Goal: Task Accomplishment & Management: Use online tool/utility

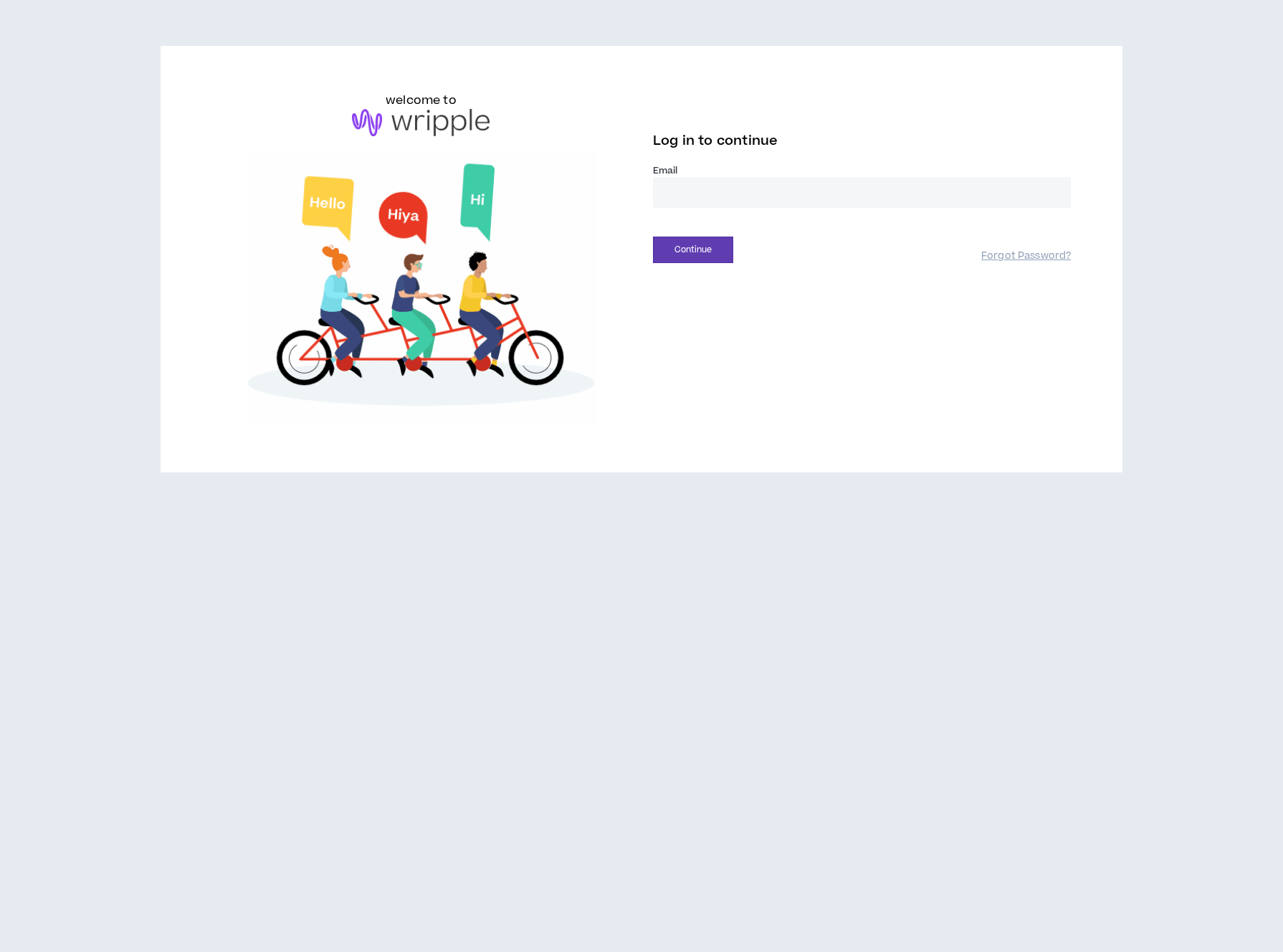
type input "**********"
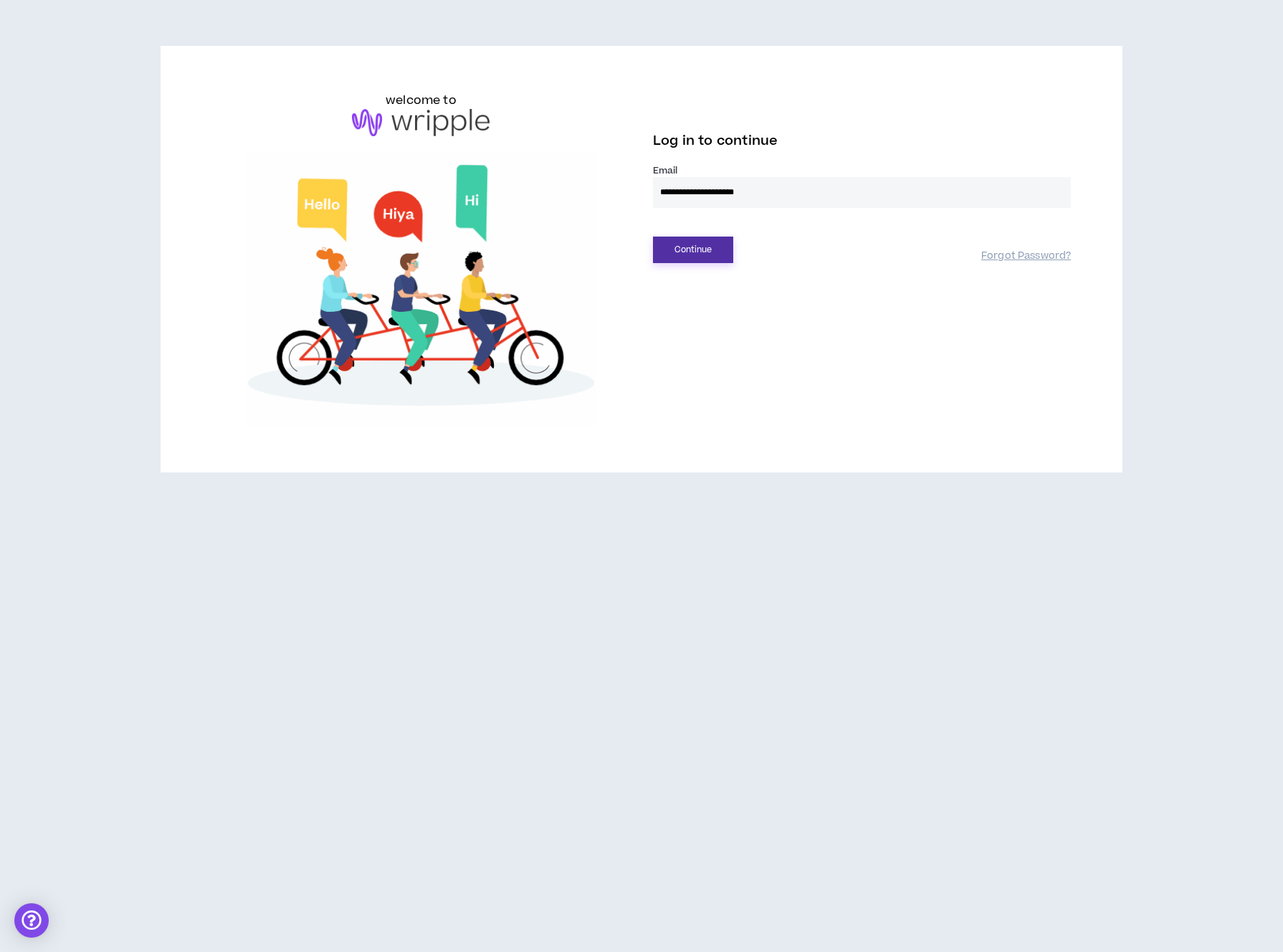
click at [677, 241] on button "Continue" at bounding box center [693, 249] width 80 height 27
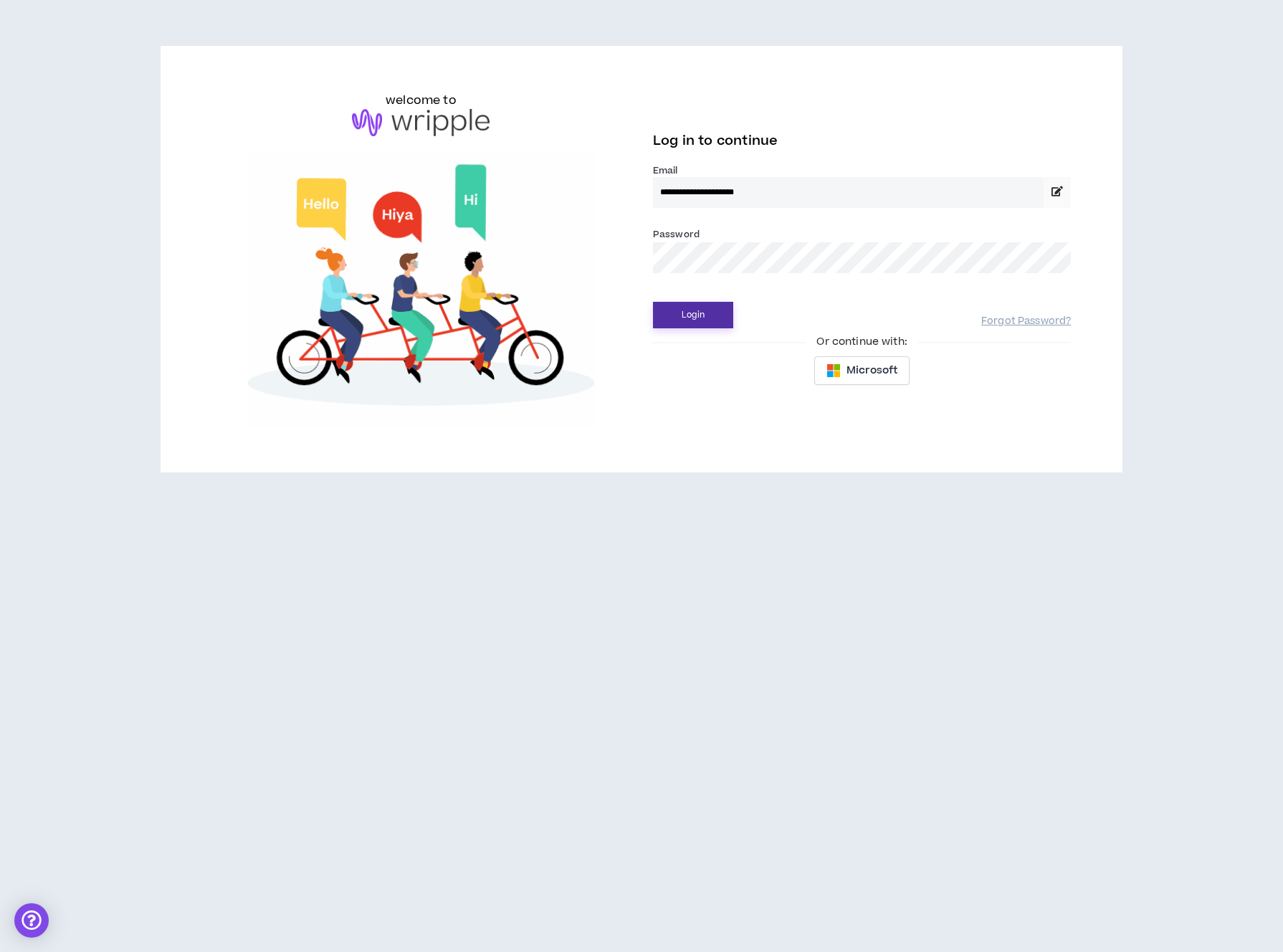
click at [686, 322] on button "Login" at bounding box center [693, 315] width 80 height 27
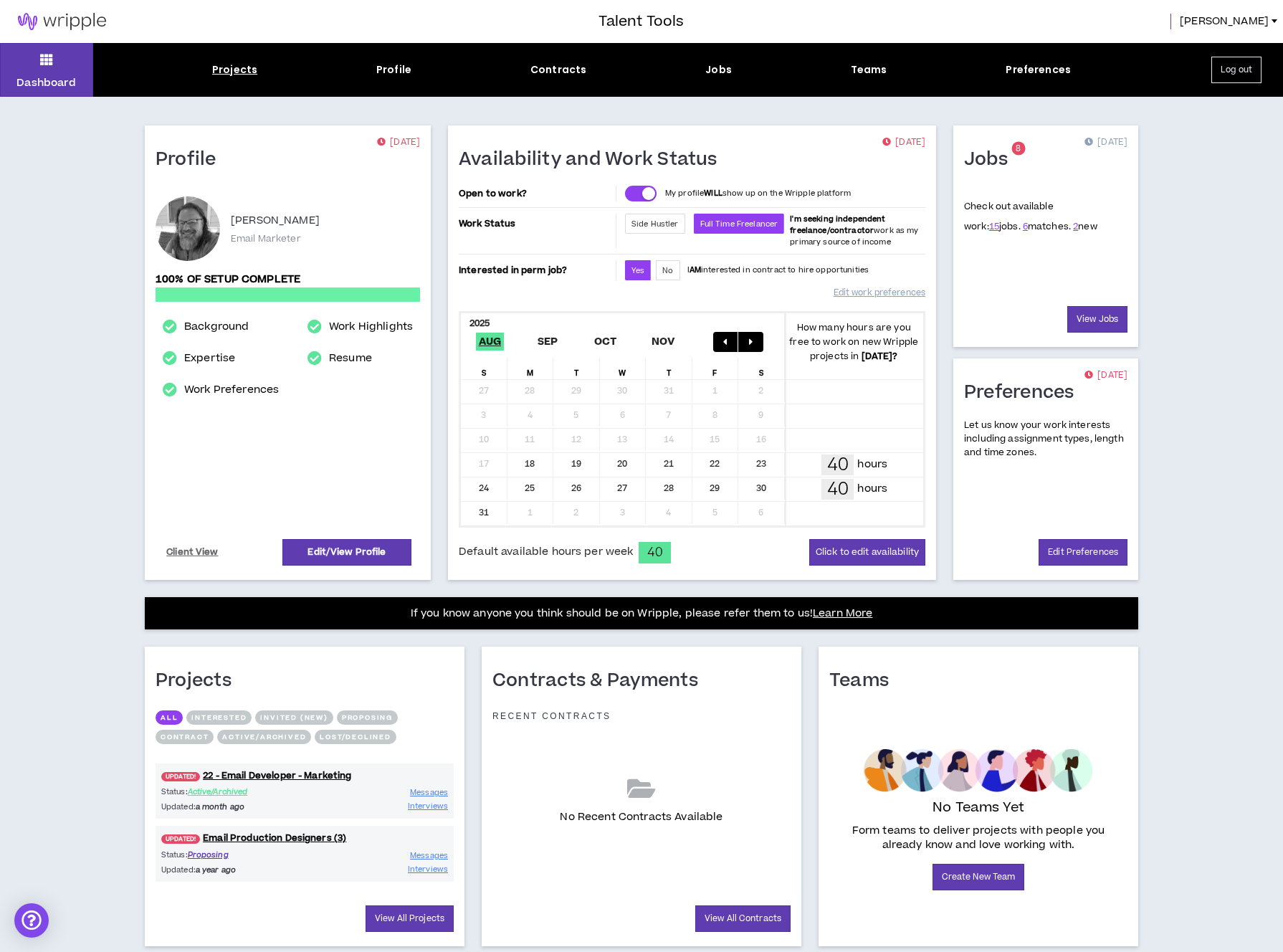
click at [225, 69] on div "Projects" at bounding box center [234, 69] width 45 height 15
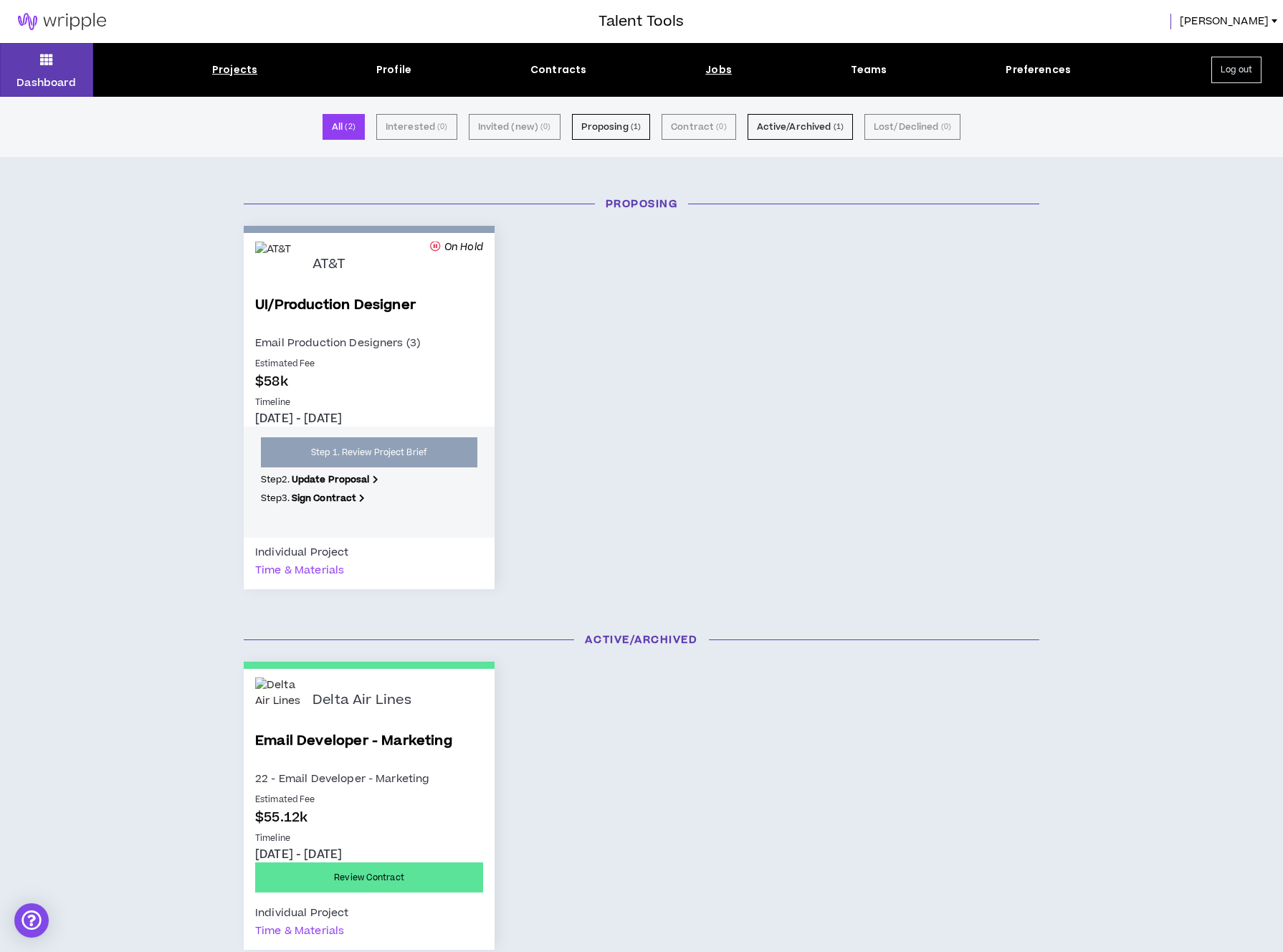
click at [714, 74] on div "Jobs" at bounding box center [718, 69] width 27 height 15
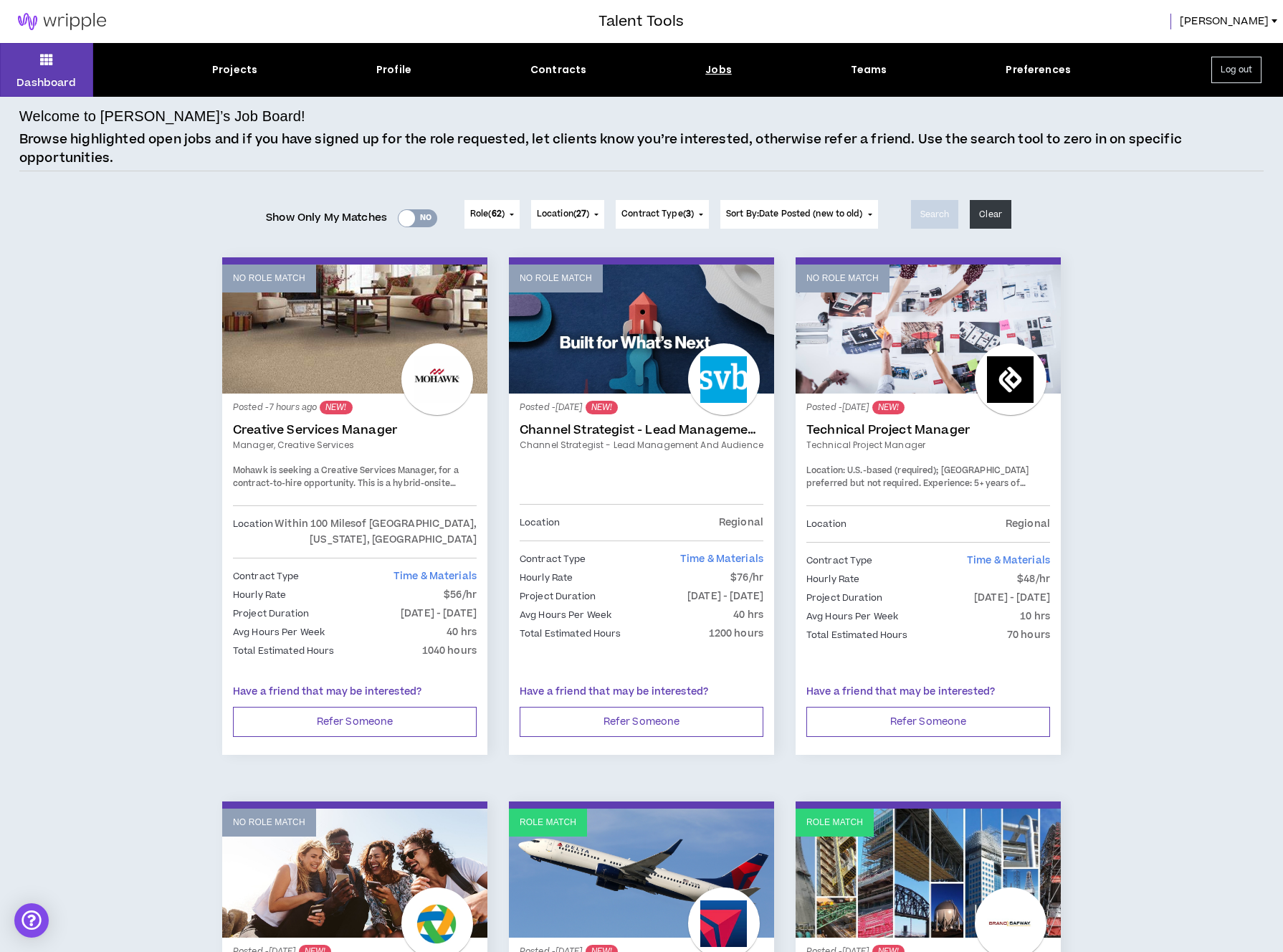
click at [427, 221] on div "Yes No" at bounding box center [418, 218] width 40 height 18
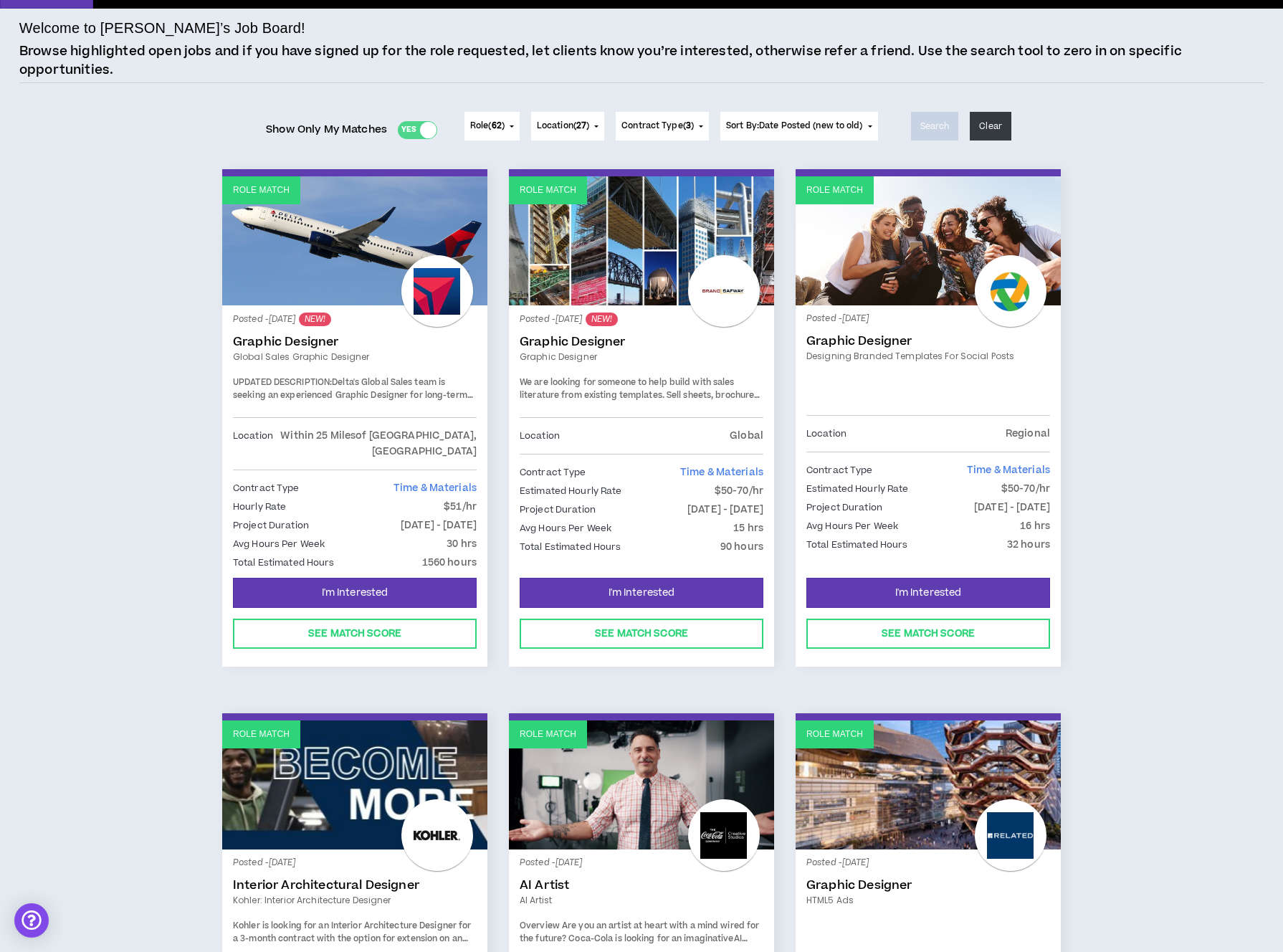
scroll to position [77, 0]
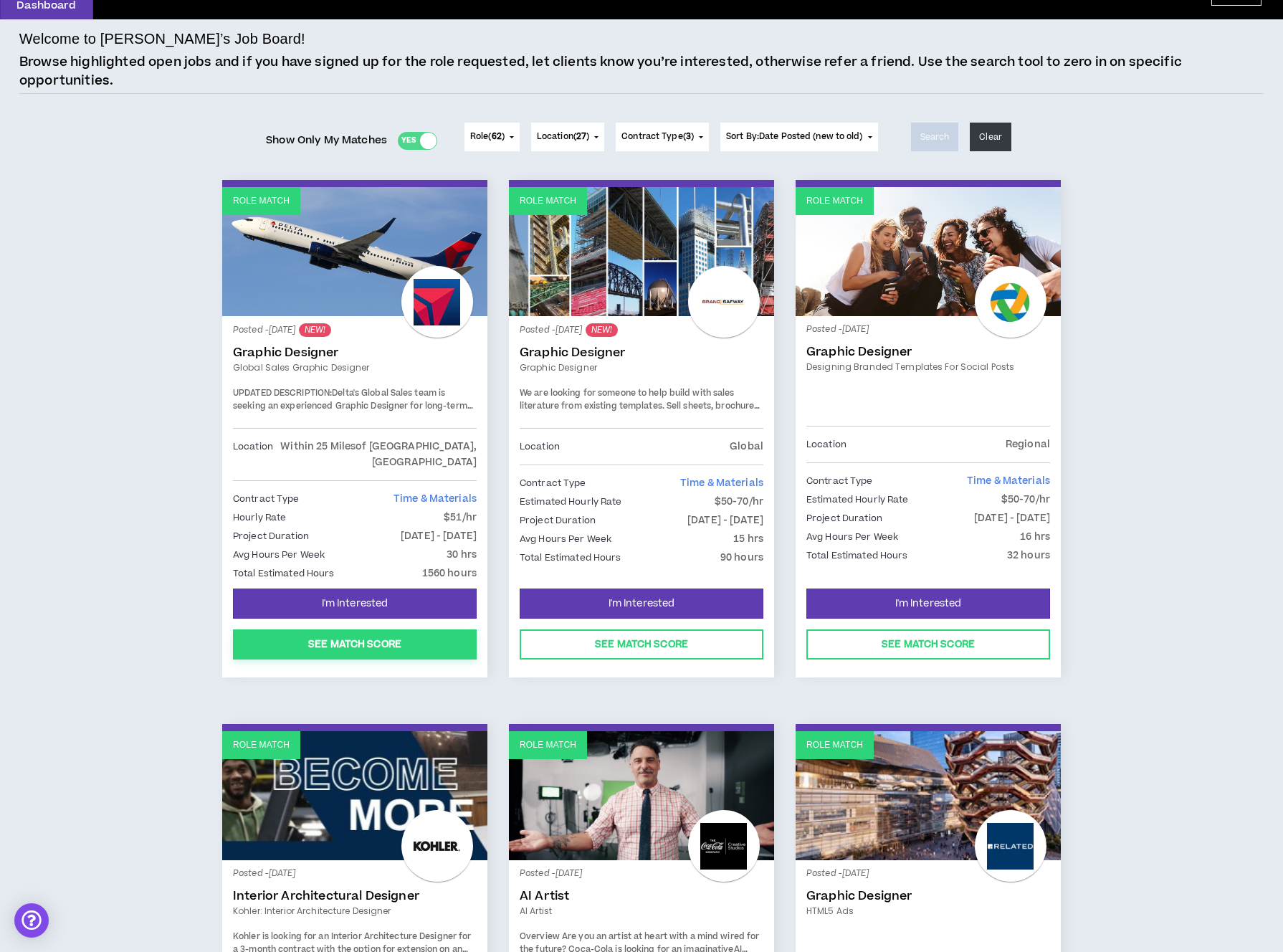
click at [353, 629] on button "See Match Score" at bounding box center [355, 644] width 243 height 30
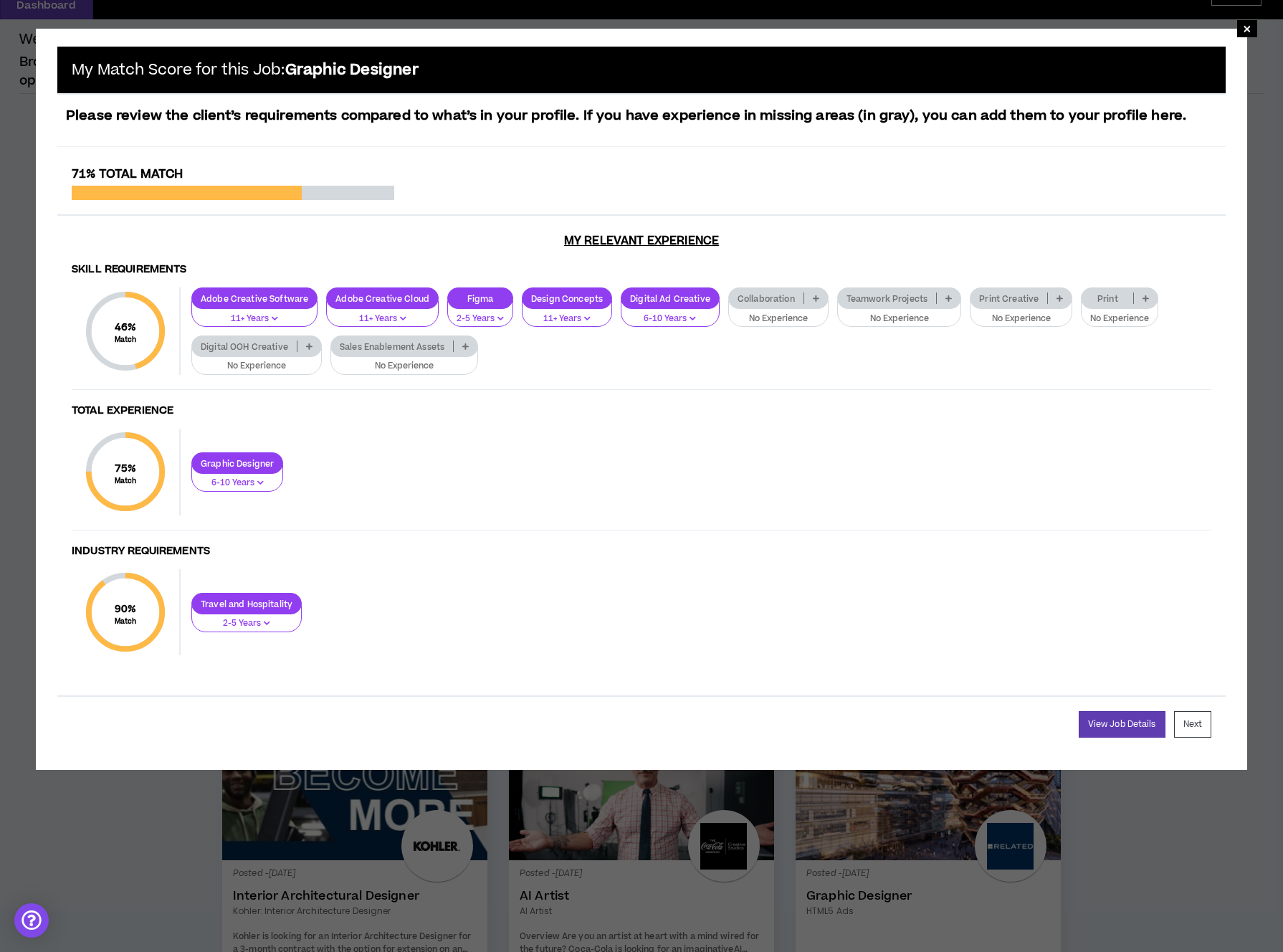
click at [813, 298] on icon at bounding box center [816, 298] width 6 height 7
click at [771, 385] on span "11+ Years" at bounding box center [775, 393] width 82 height 16
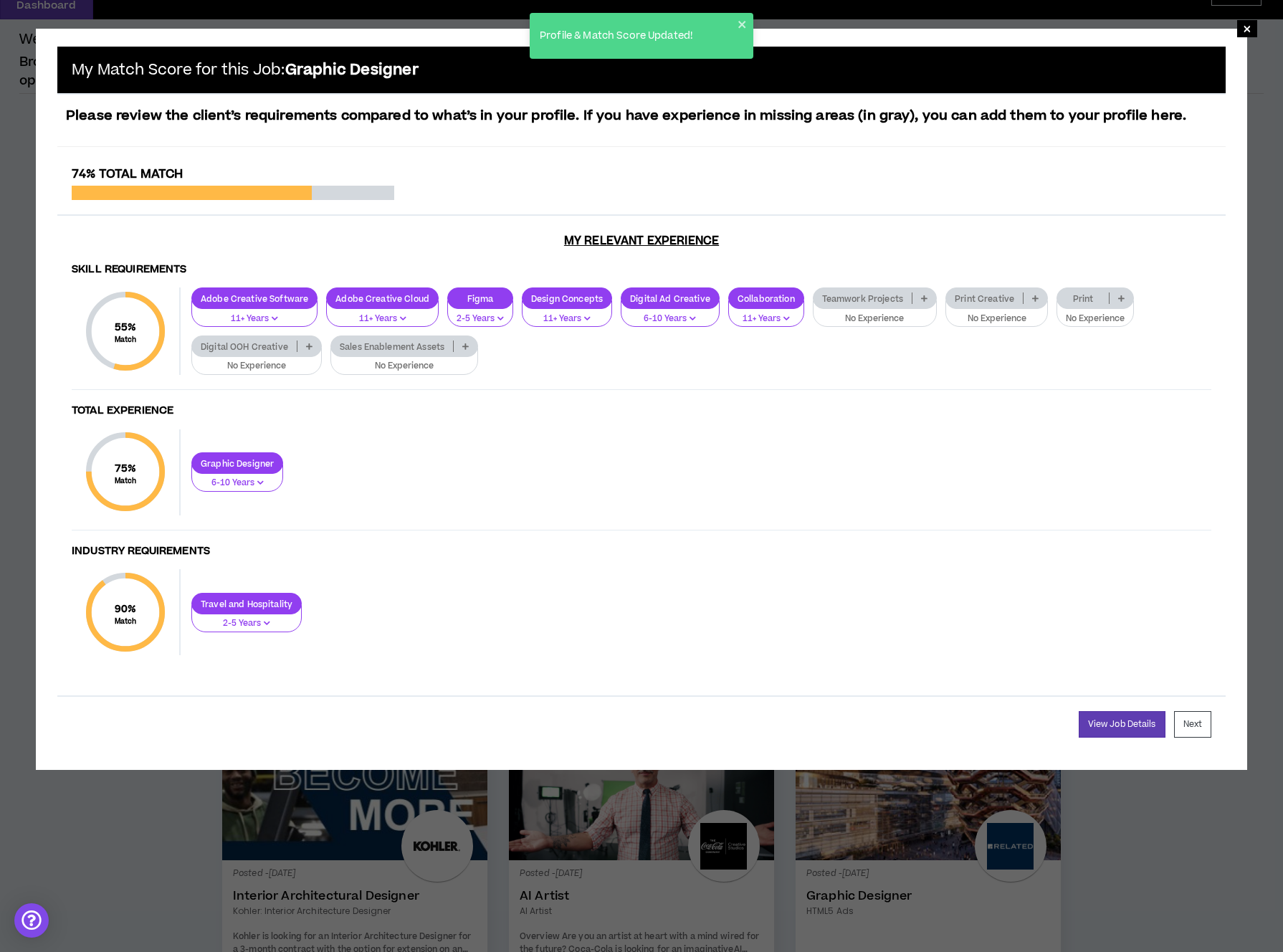
click at [1034, 298] on icon at bounding box center [1036, 298] width 6 height 7
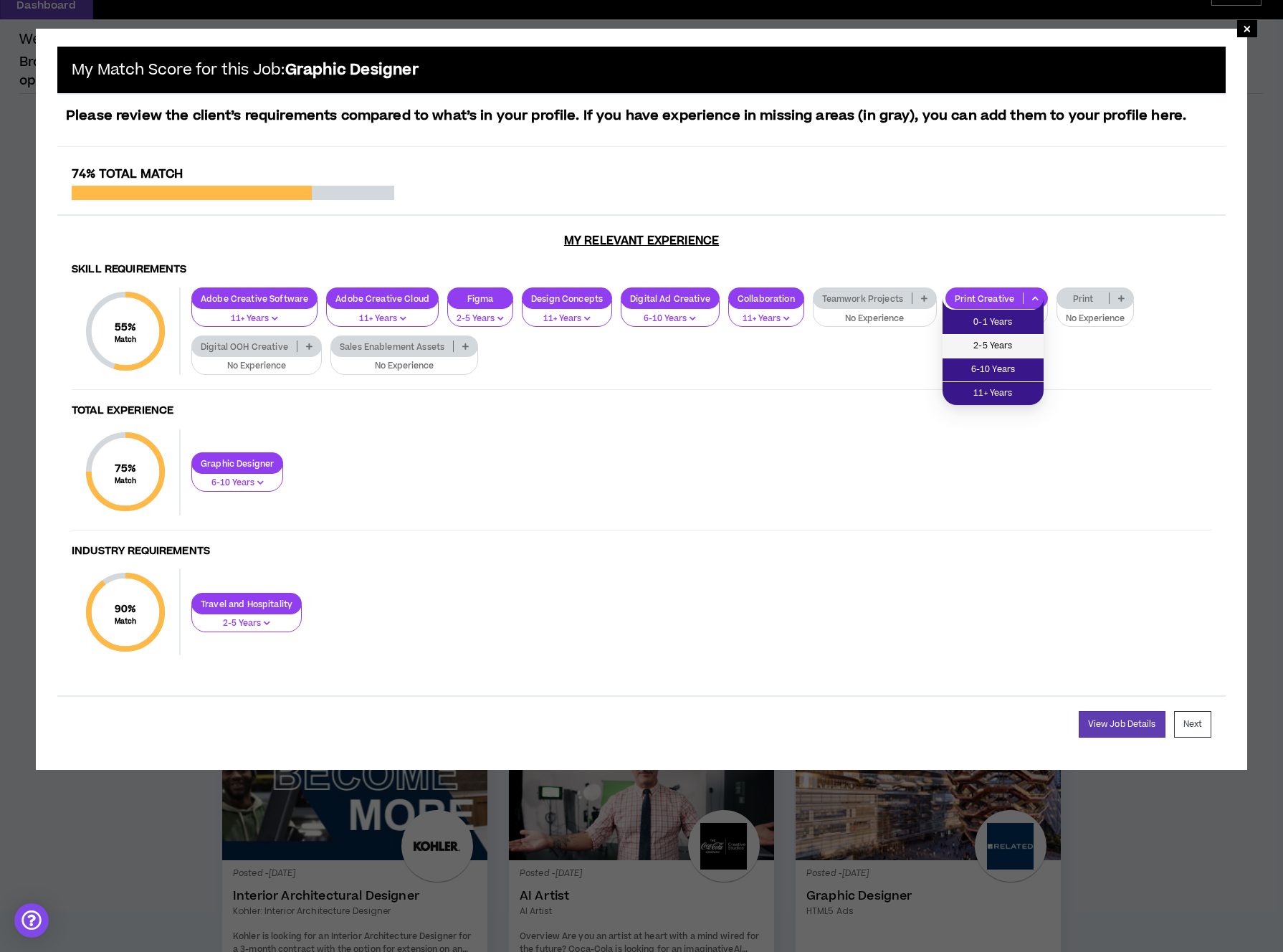
click at [997, 344] on span "2-5 Years" at bounding box center [993, 346] width 83 height 16
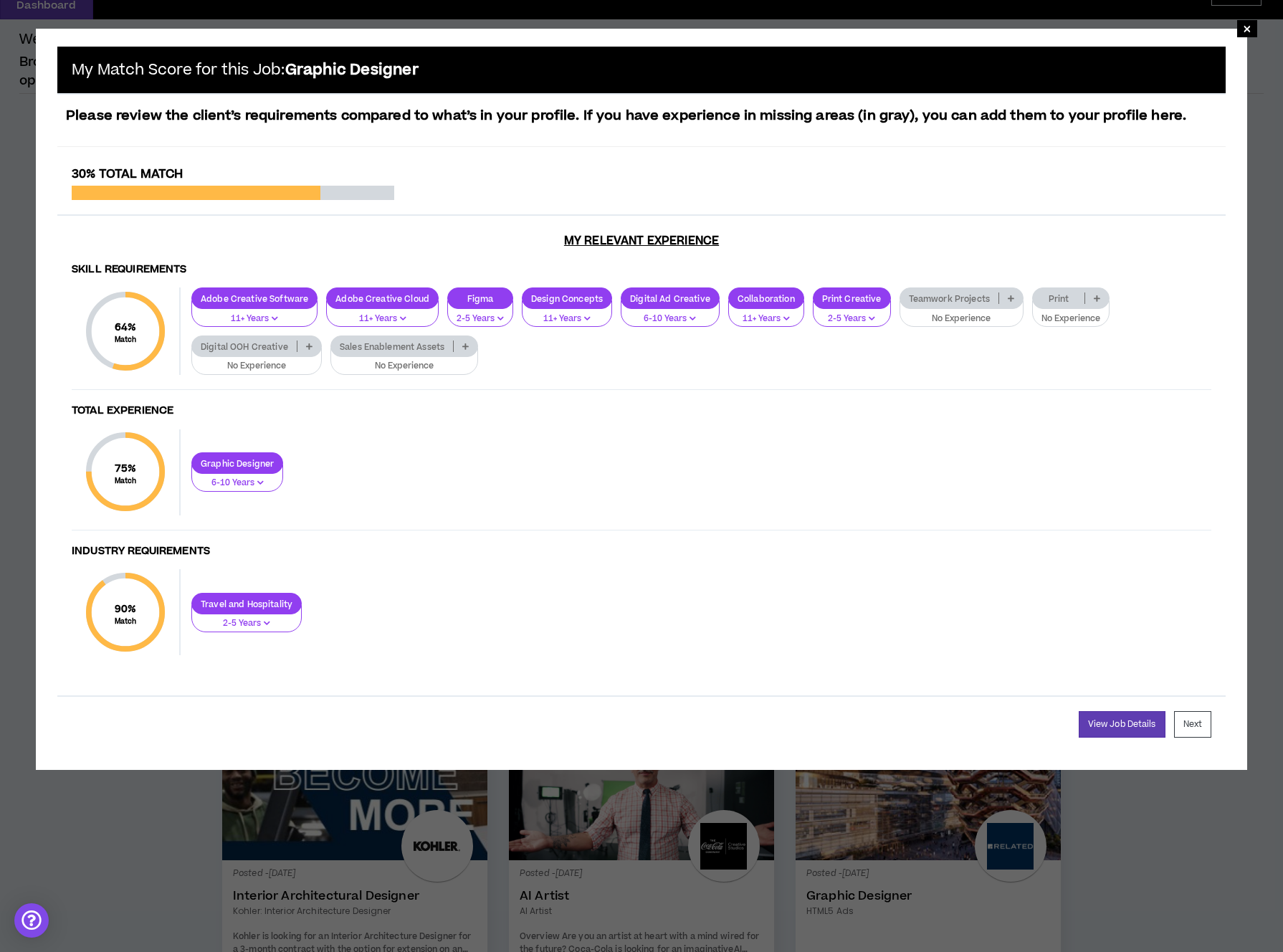
click at [1094, 301] on icon at bounding box center [1097, 298] width 6 height 7
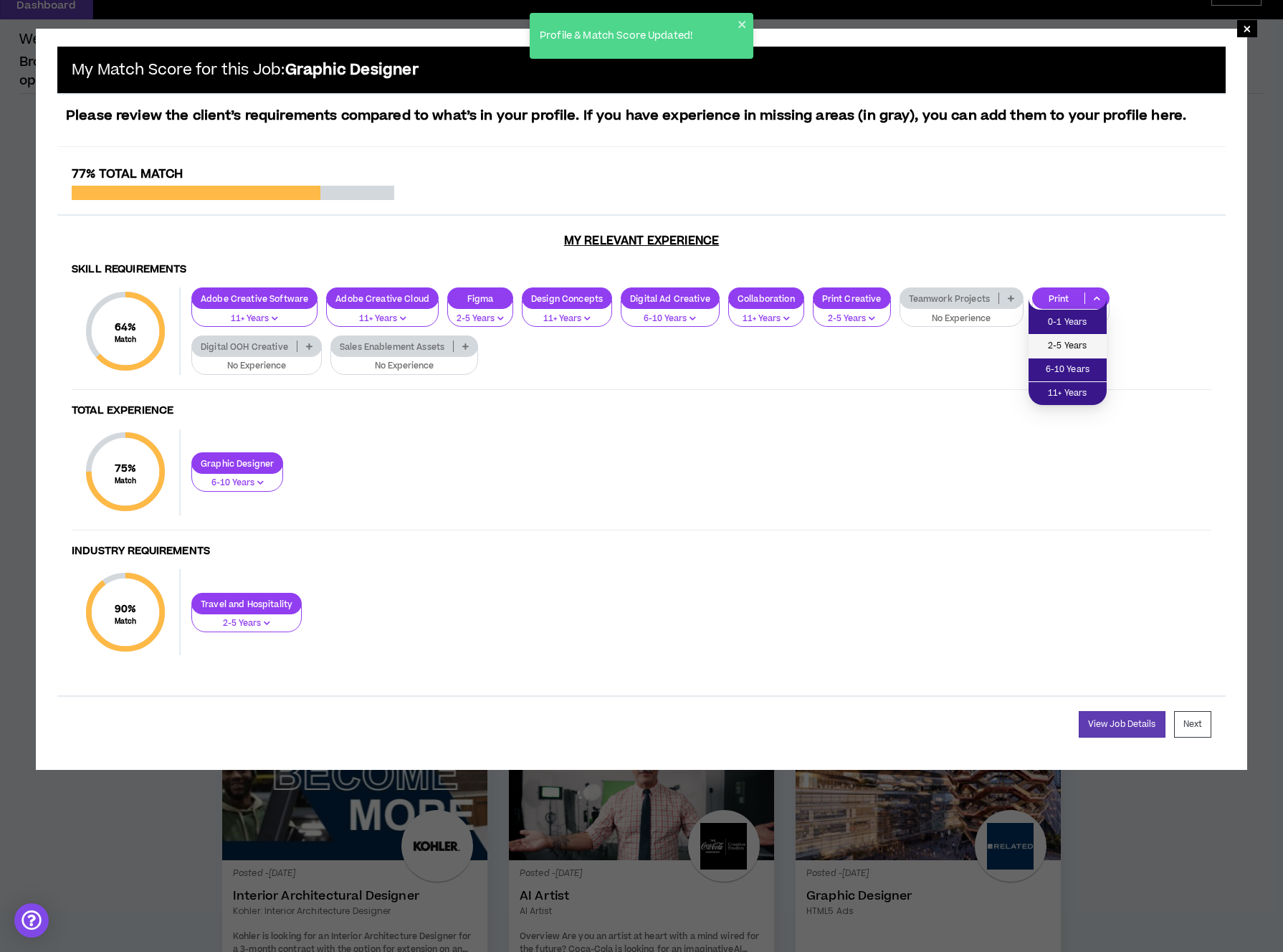
click at [1075, 343] on span "2-5 Years" at bounding box center [1068, 346] width 61 height 16
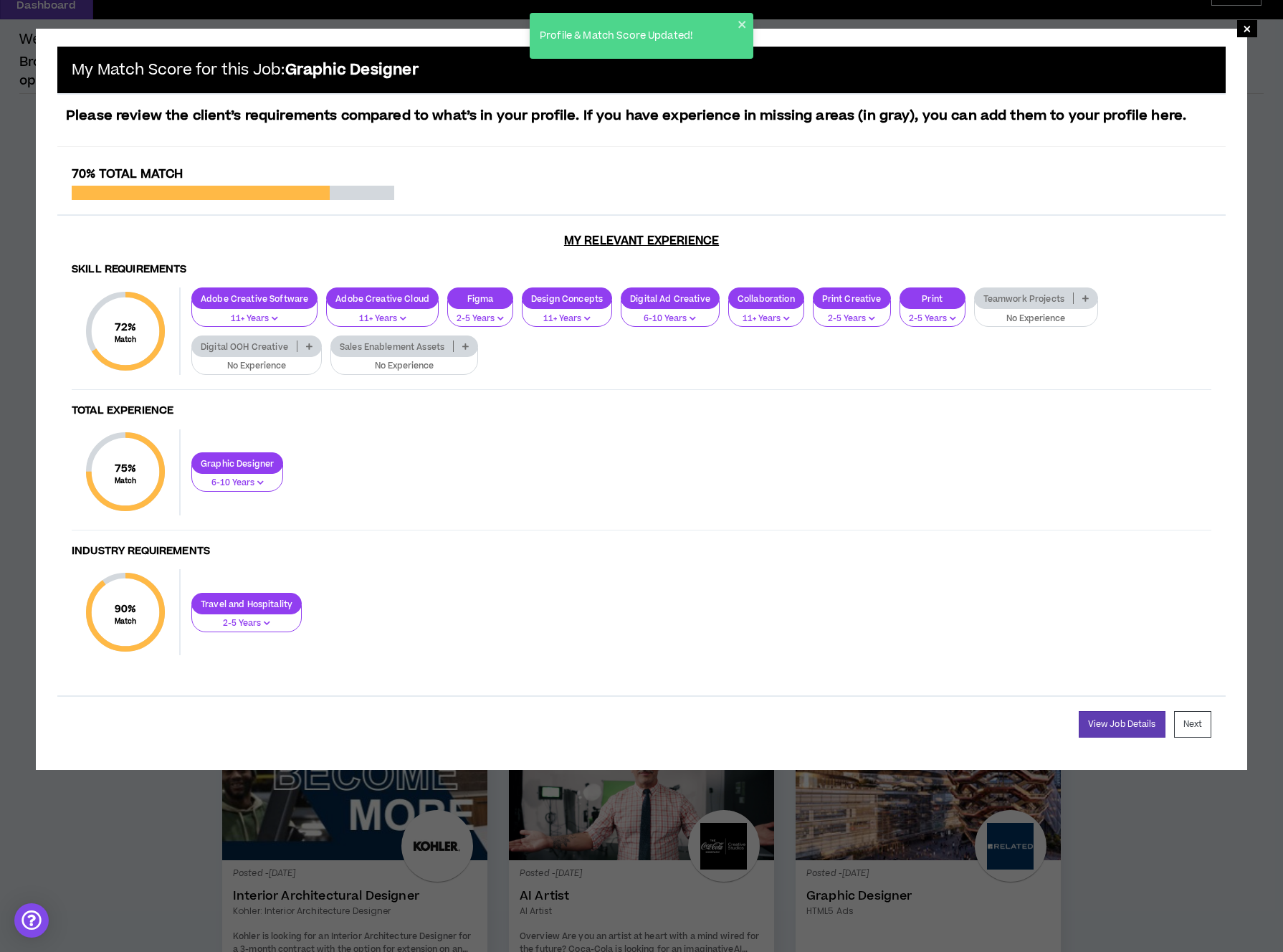
click at [1034, 298] on p "Teamwork Projects" at bounding box center [1024, 298] width 98 height 11
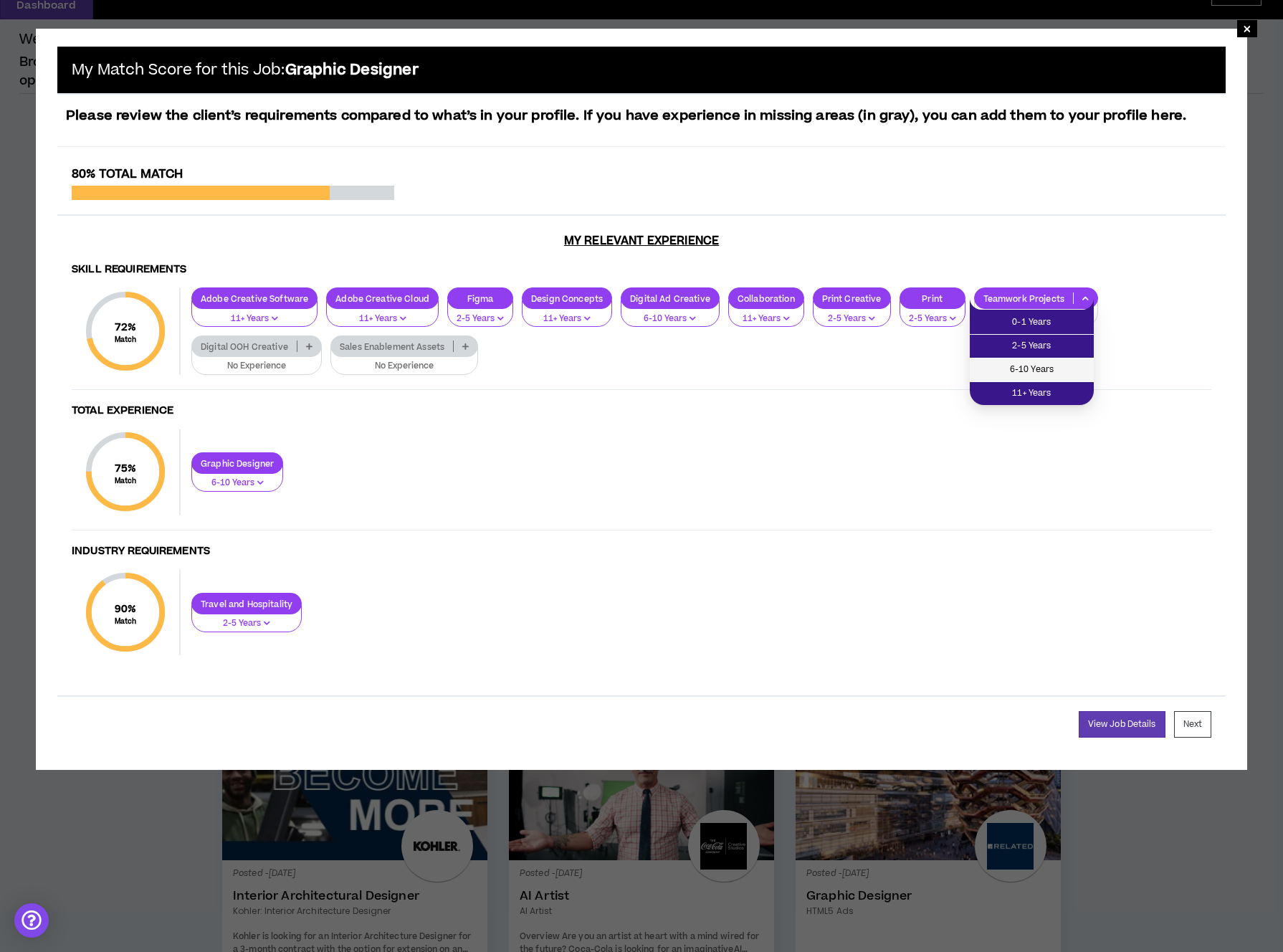
click at [1030, 371] on span "6-10 Years" at bounding box center [1033, 370] width 107 height 16
